Goal: Check status: Check status

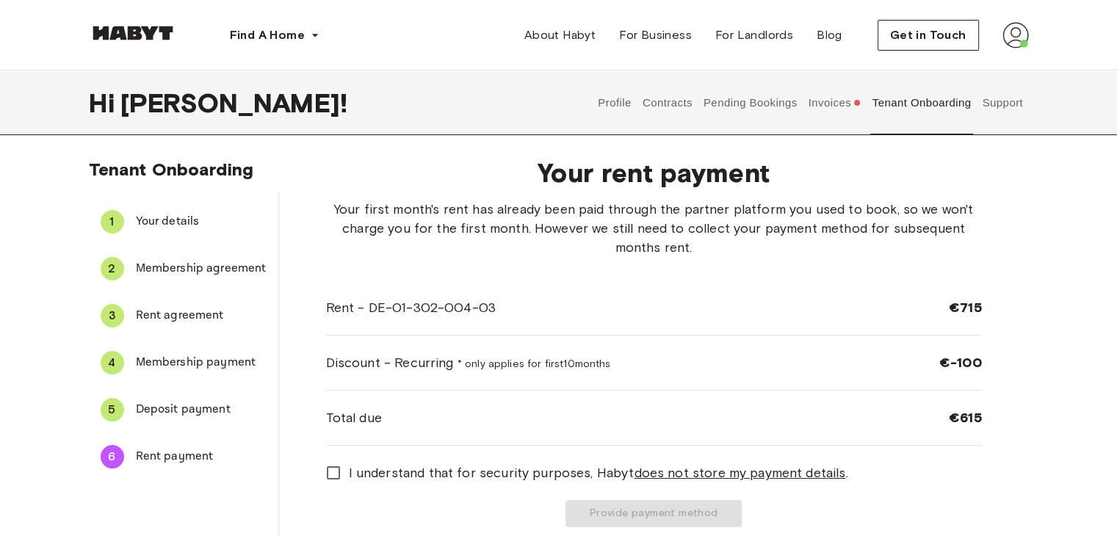
click at [1080, 261] on div "Tenant Onboarding 1 Your details 2 Membership agreement 3 Rent agreement 4 Memb…" at bounding box center [559, 349] width 1058 height 380
click at [612, 101] on button "Profile" at bounding box center [614, 103] width 37 height 65
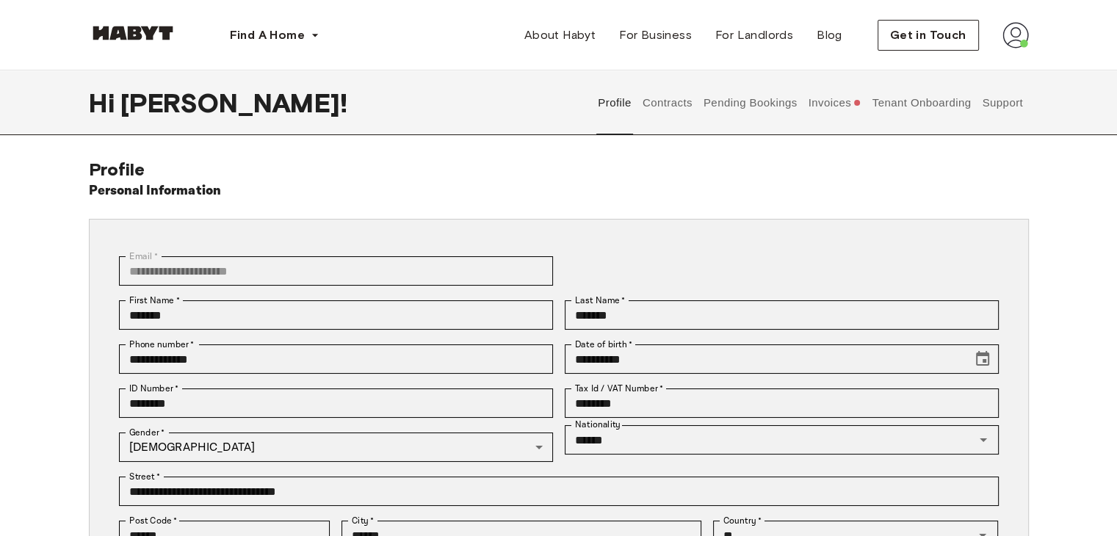
click at [1053, 165] on div "**********" at bounding box center [559, 462] width 1058 height 607
click at [1022, 182] on div "Personal Information" at bounding box center [559, 191] width 940 height 21
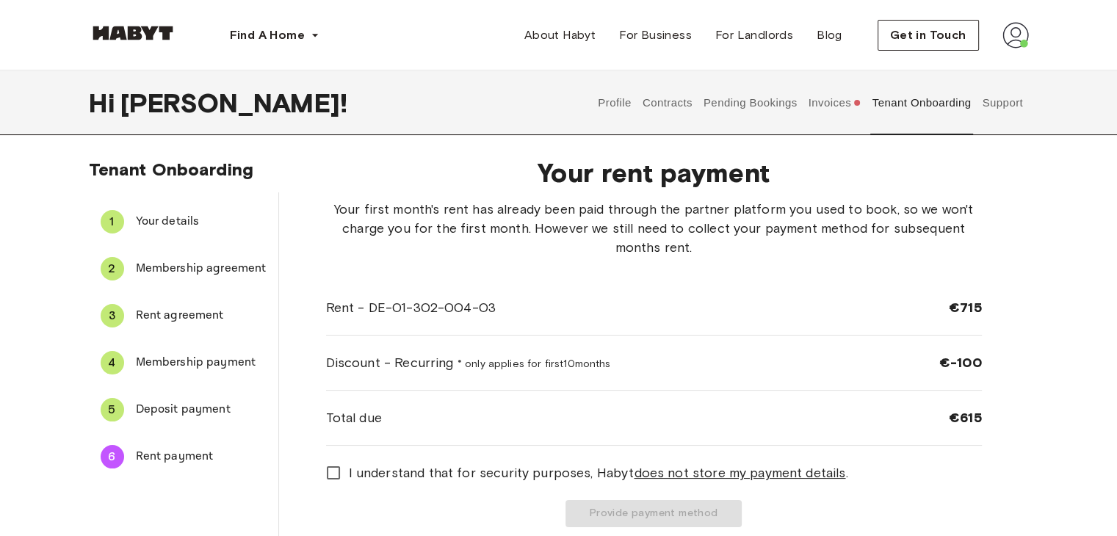
click at [191, 215] on span "Your details" at bounding box center [201, 222] width 131 height 18
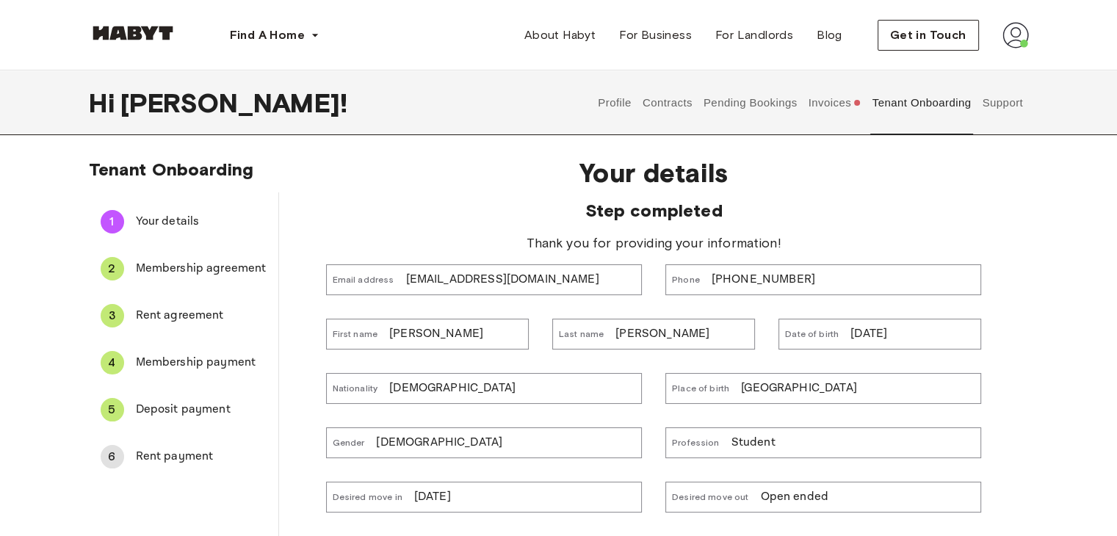
click at [226, 272] on span "Membership agreement" at bounding box center [201, 269] width 131 height 18
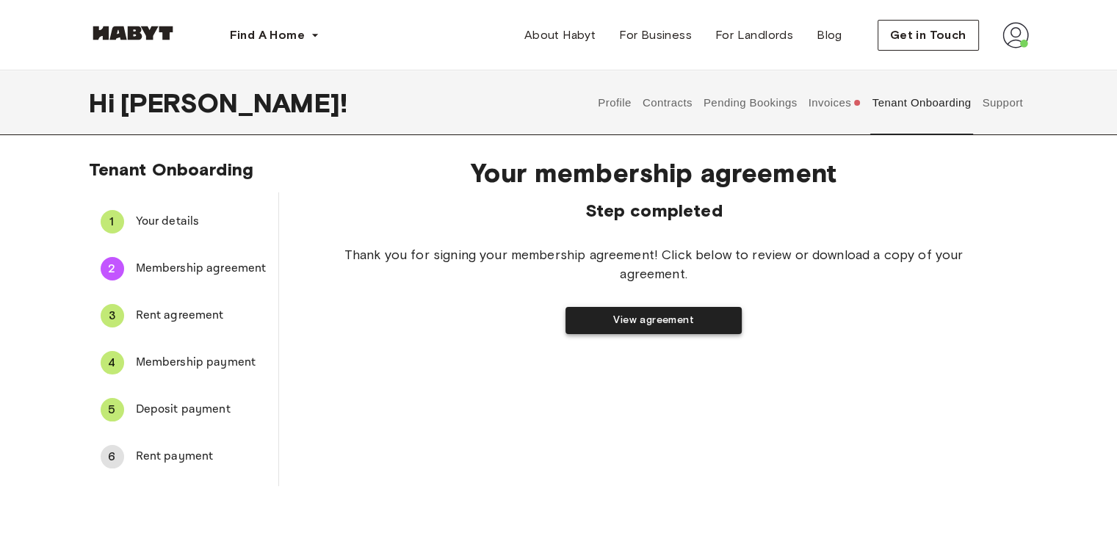
click at [672, 315] on button "View agreement" at bounding box center [654, 320] width 176 height 27
click at [402, 359] on div "Your membership agreement Step completed Thank you for signing your membership …" at bounding box center [654, 315] width 750 height 341
click at [153, 312] on span "Rent agreement" at bounding box center [201, 316] width 131 height 18
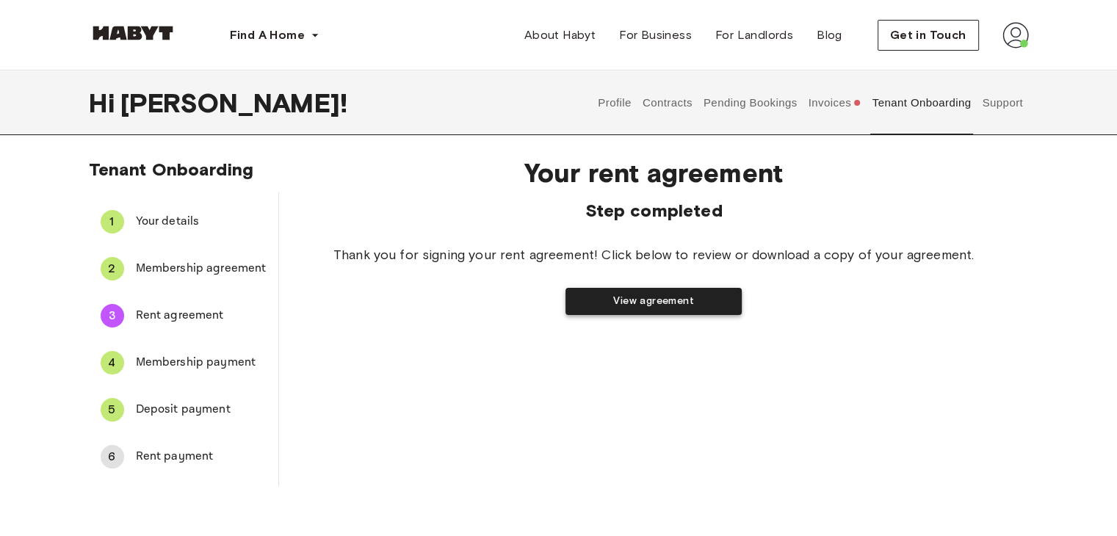
click at [638, 297] on button "View agreement" at bounding box center [654, 301] width 176 height 27
click at [211, 360] on span "Membership payment" at bounding box center [201, 363] width 131 height 18
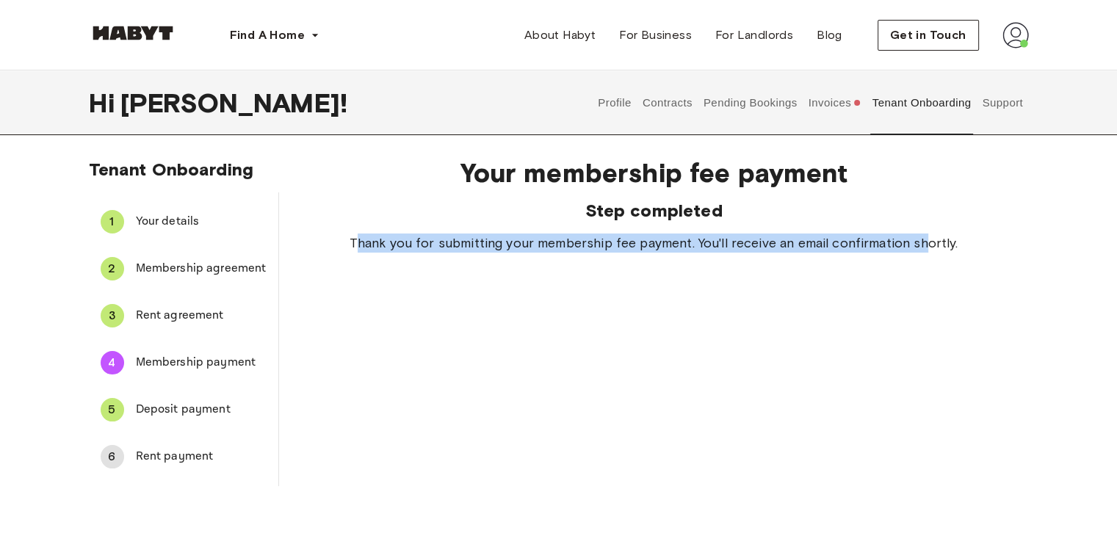
drag, startPoint x: 357, startPoint y: 242, endPoint x: 925, endPoint y: 232, distance: 567.8
click at [925, 232] on div "Your membership fee payment Step completed Thank you for submitting your member…" at bounding box center [654, 204] width 656 height 95
click at [385, 335] on div "Your membership fee payment Step completed Thank you for submitting your member…" at bounding box center [654, 315] width 750 height 341
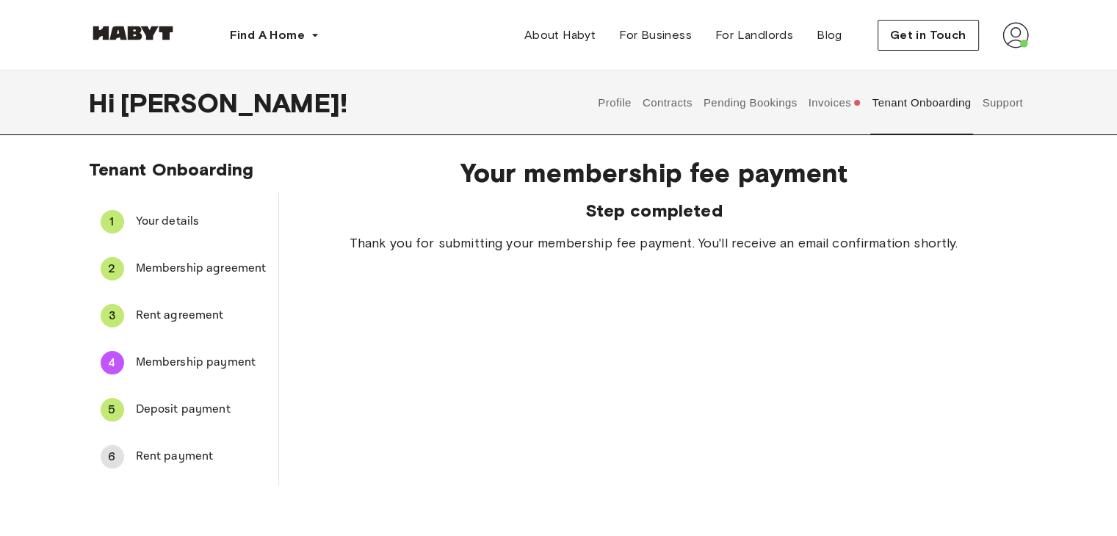
click at [159, 407] on span "Deposit payment" at bounding box center [201, 410] width 131 height 18
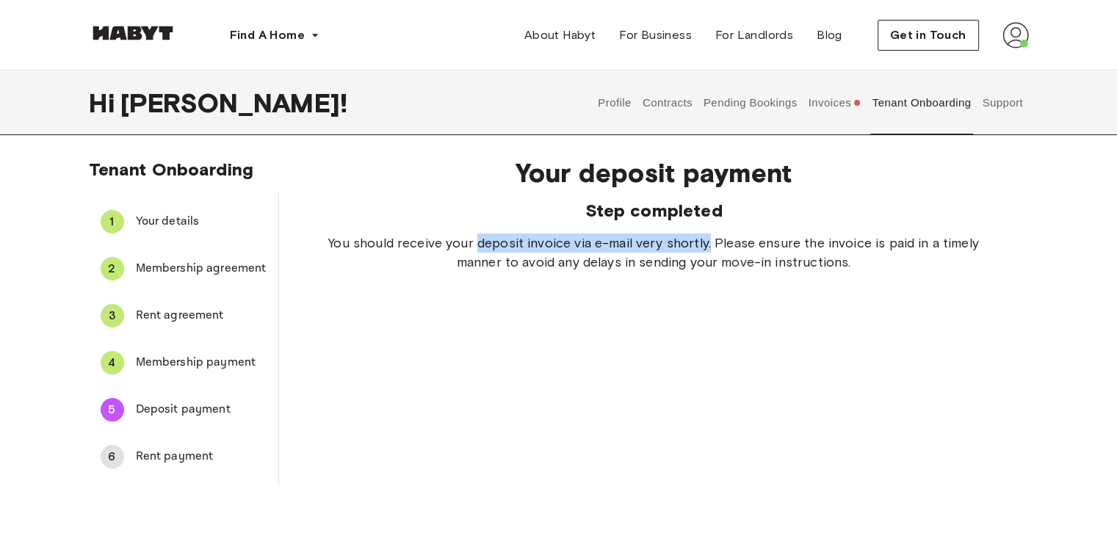
drag, startPoint x: 476, startPoint y: 245, endPoint x: 709, endPoint y: 240, distance: 232.9
click at [709, 240] on span "You should receive your deposit invoice via e-mail very shortly. Please ensure …" at bounding box center [654, 253] width 656 height 38
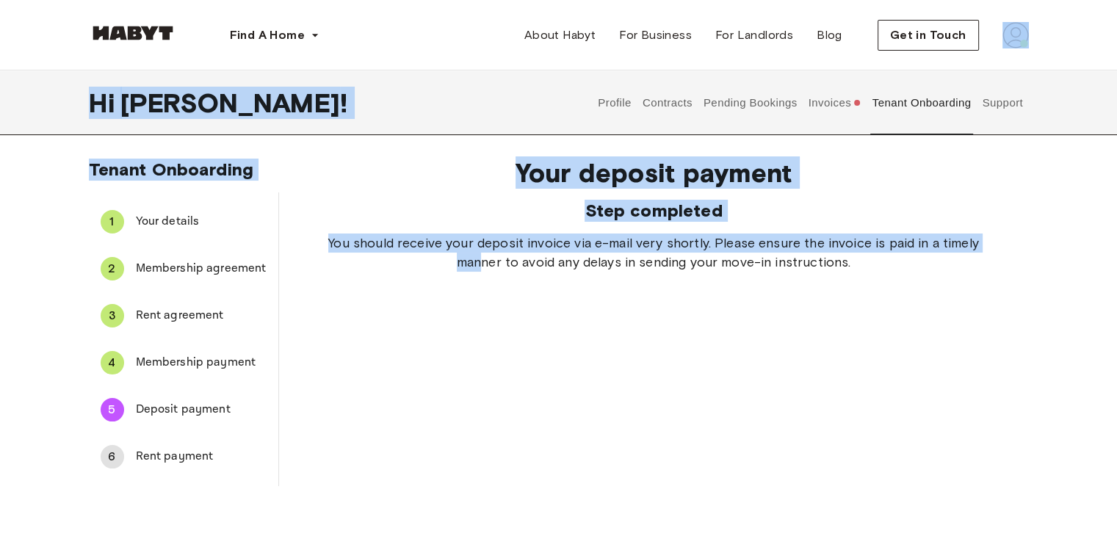
drag, startPoint x: 479, startPoint y: 342, endPoint x: 887, endPoint y: -59, distance: 571.8
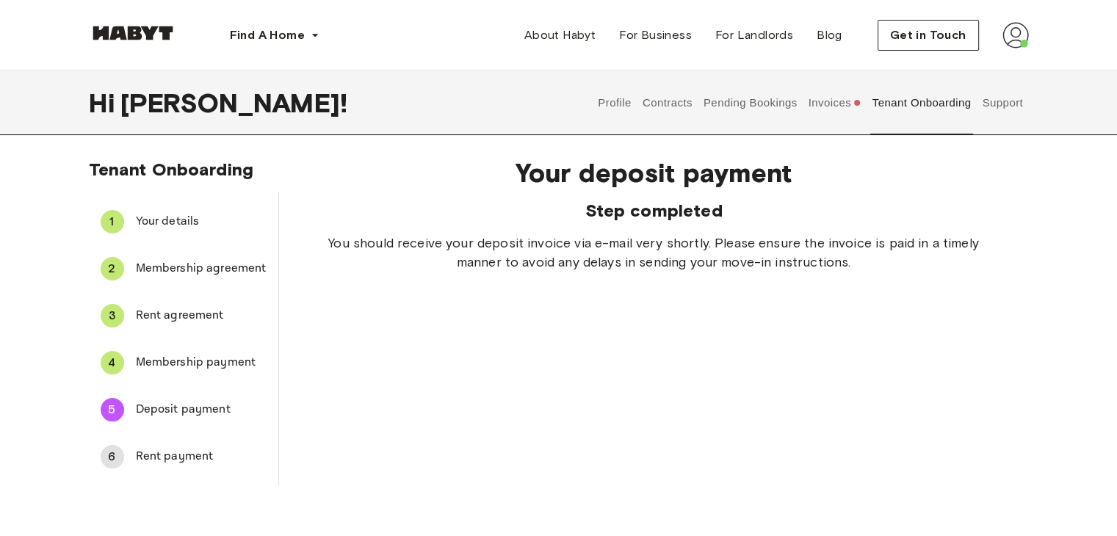
click at [557, 378] on div "Your deposit payment Step completed You should receive your deposit invoice via…" at bounding box center [654, 315] width 750 height 341
click at [828, 109] on button "Invoices" at bounding box center [834, 103] width 57 height 65
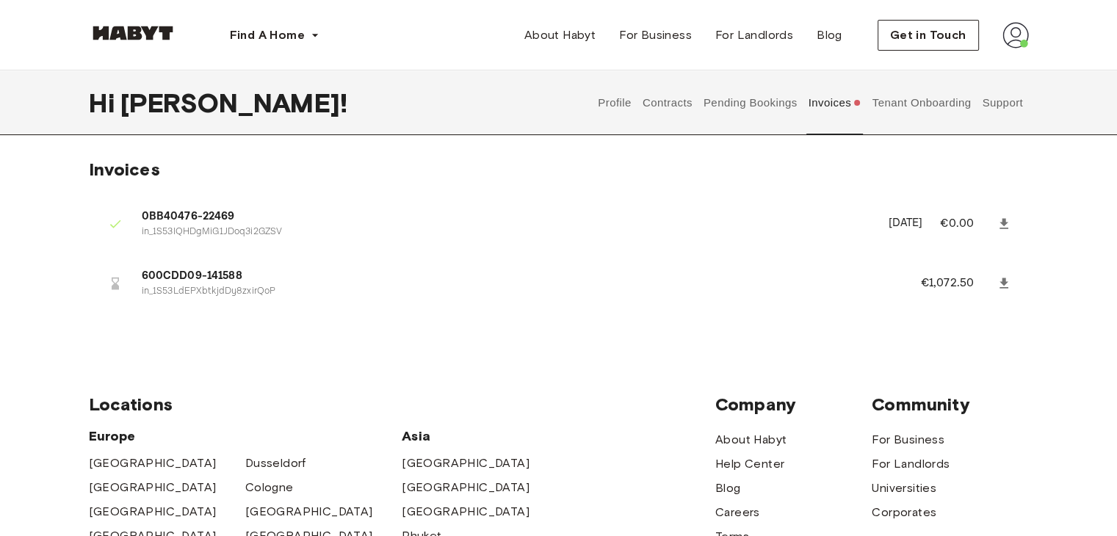
click at [194, 278] on span "600CDD09-141588" at bounding box center [514, 276] width 744 height 17
click at [207, 292] on p "in_1S53LdEPXbtkjdDy8zxirQoP" at bounding box center [514, 292] width 744 height 14
click at [1005, 277] on icon at bounding box center [1004, 283] width 15 height 15
click at [666, 109] on button "Contracts" at bounding box center [667, 103] width 54 height 65
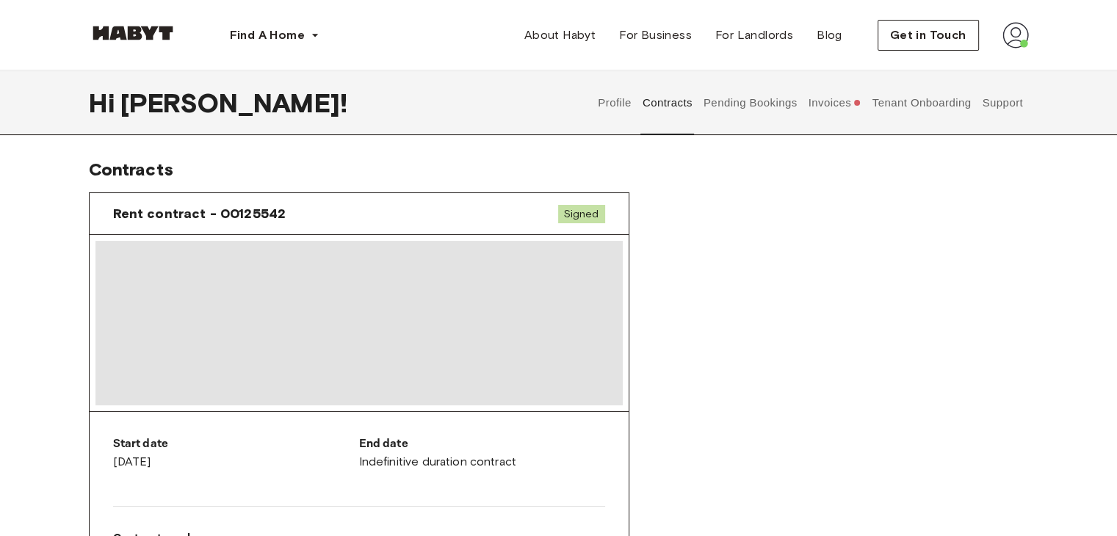
click at [899, 107] on button "Tenant Onboarding" at bounding box center [921, 103] width 103 height 65
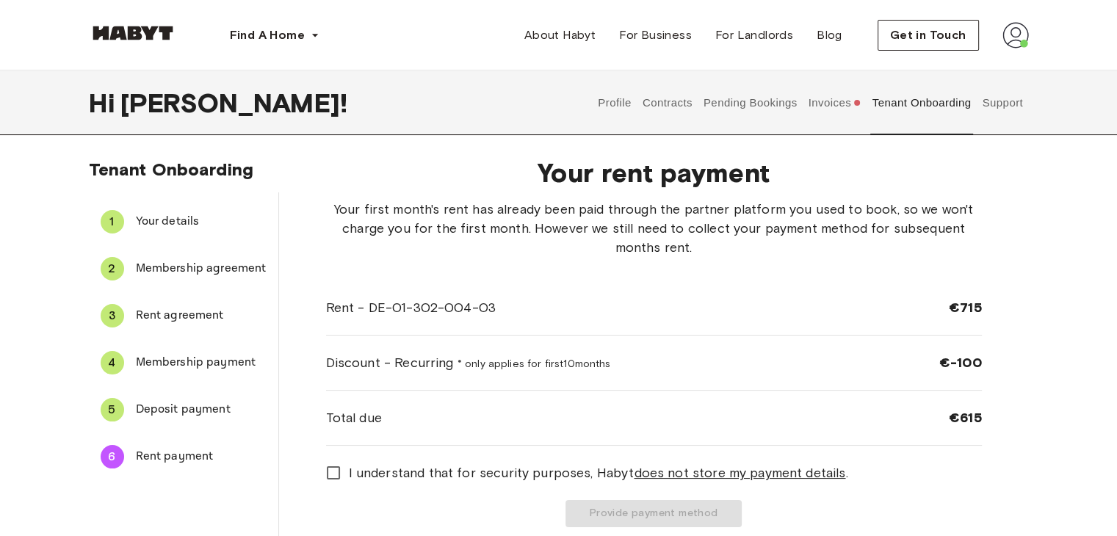
click at [1041, 456] on div "Tenant Onboarding 1 Your details 2 Membership agreement 3 Rent agreement 4 Memb…" at bounding box center [559, 349] width 1058 height 380
click at [189, 414] on span "Deposit payment" at bounding box center [201, 410] width 131 height 18
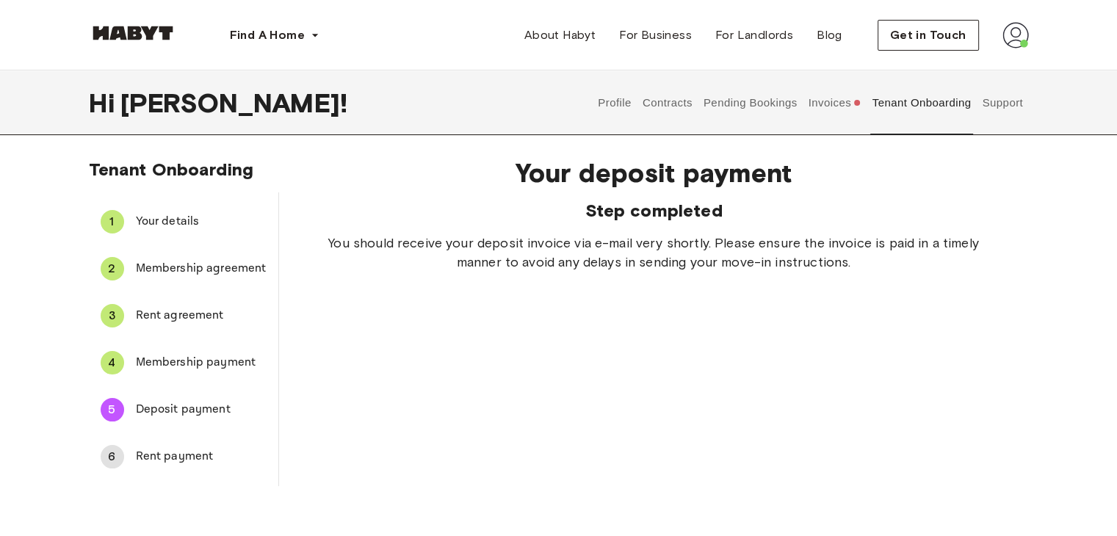
click at [620, 344] on div "Your deposit payment Step completed You should receive your deposit invoice via…" at bounding box center [654, 315] width 750 height 341
click at [350, 414] on div "Your deposit payment Step completed You should receive your deposit invoice via…" at bounding box center [654, 315] width 750 height 341
click at [194, 452] on span "Rent payment" at bounding box center [201, 457] width 131 height 18
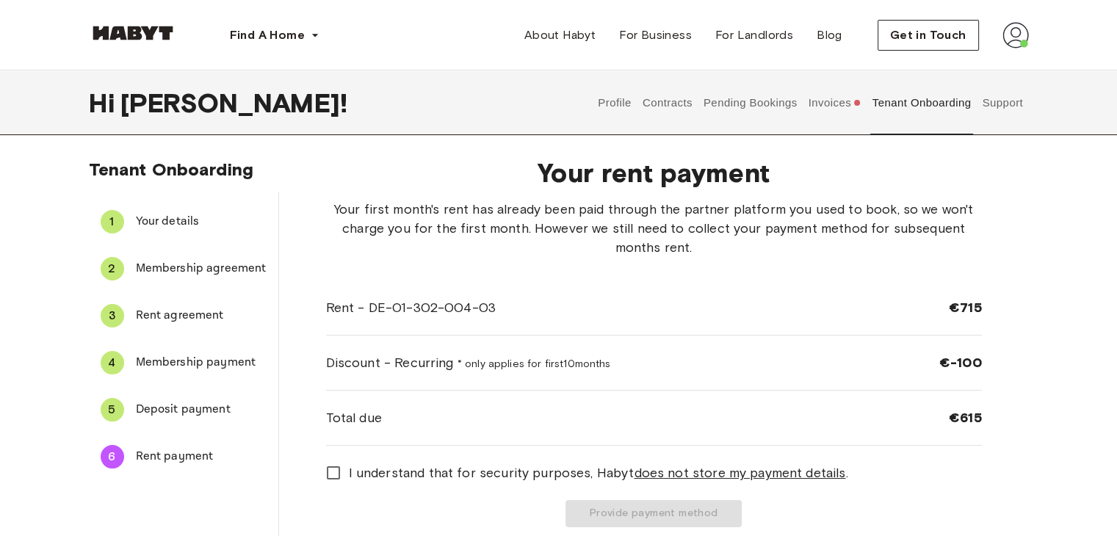
click at [182, 415] on span "Deposit payment" at bounding box center [201, 410] width 131 height 18
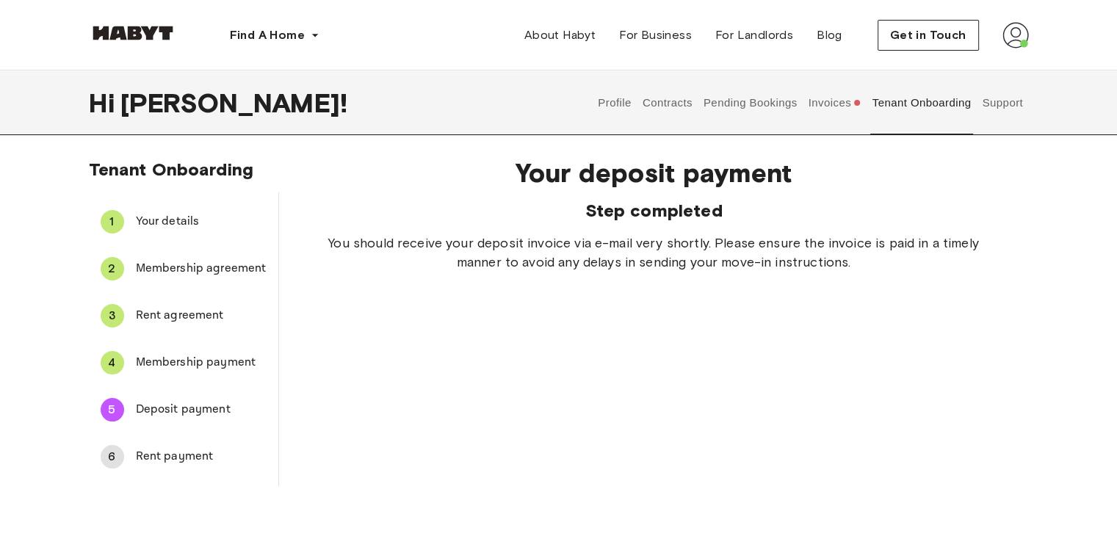
click at [793, 438] on div "Your deposit payment Step completed You should receive your deposit invoice via…" at bounding box center [654, 315] width 750 height 341
click at [463, 307] on div "Your deposit payment Step completed You should receive your deposit invoice via…" at bounding box center [654, 315] width 750 height 341
